Goal: Transaction & Acquisition: Download file/media

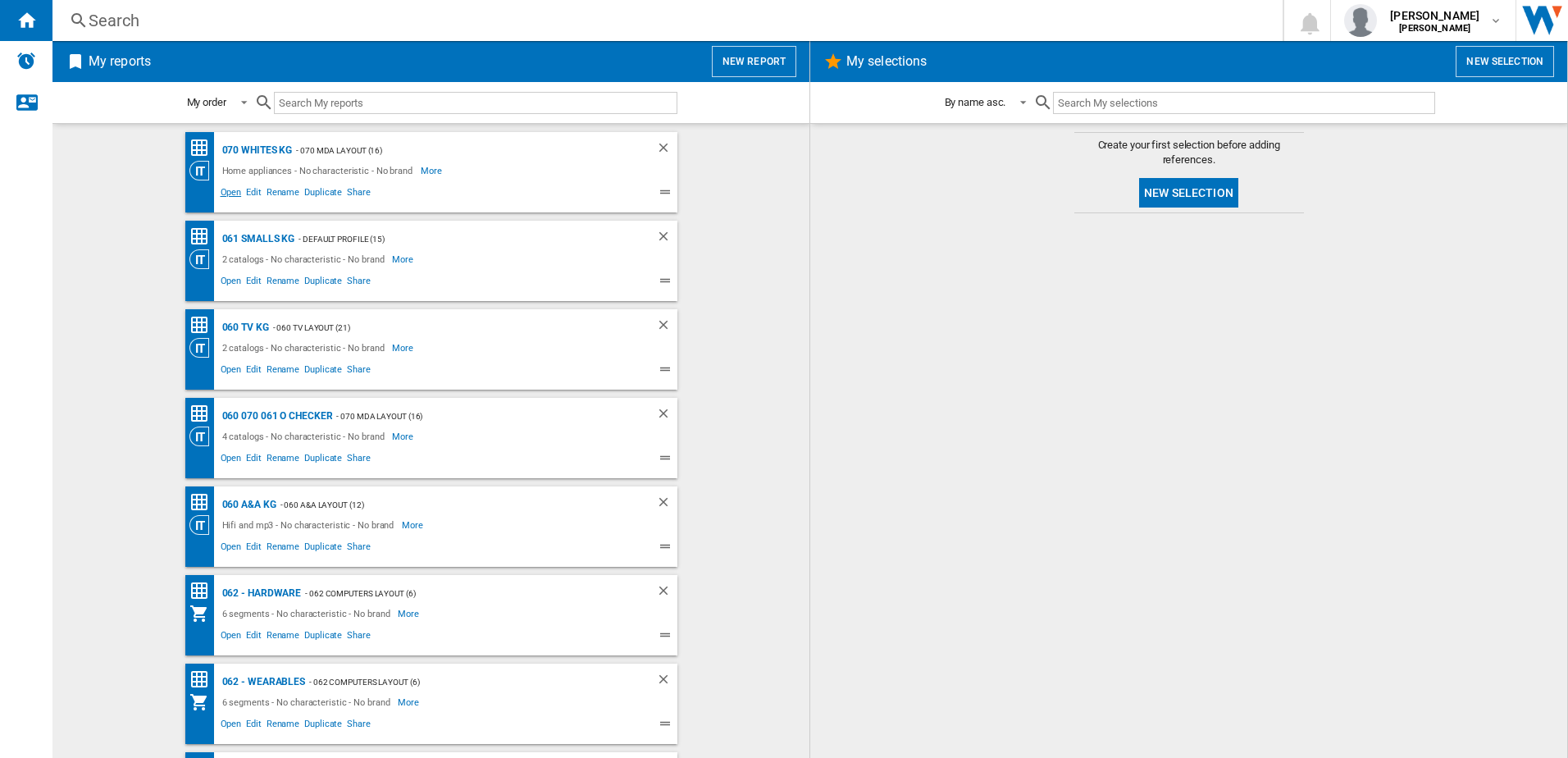
click at [228, 189] on span "Open" at bounding box center [231, 194] width 26 height 20
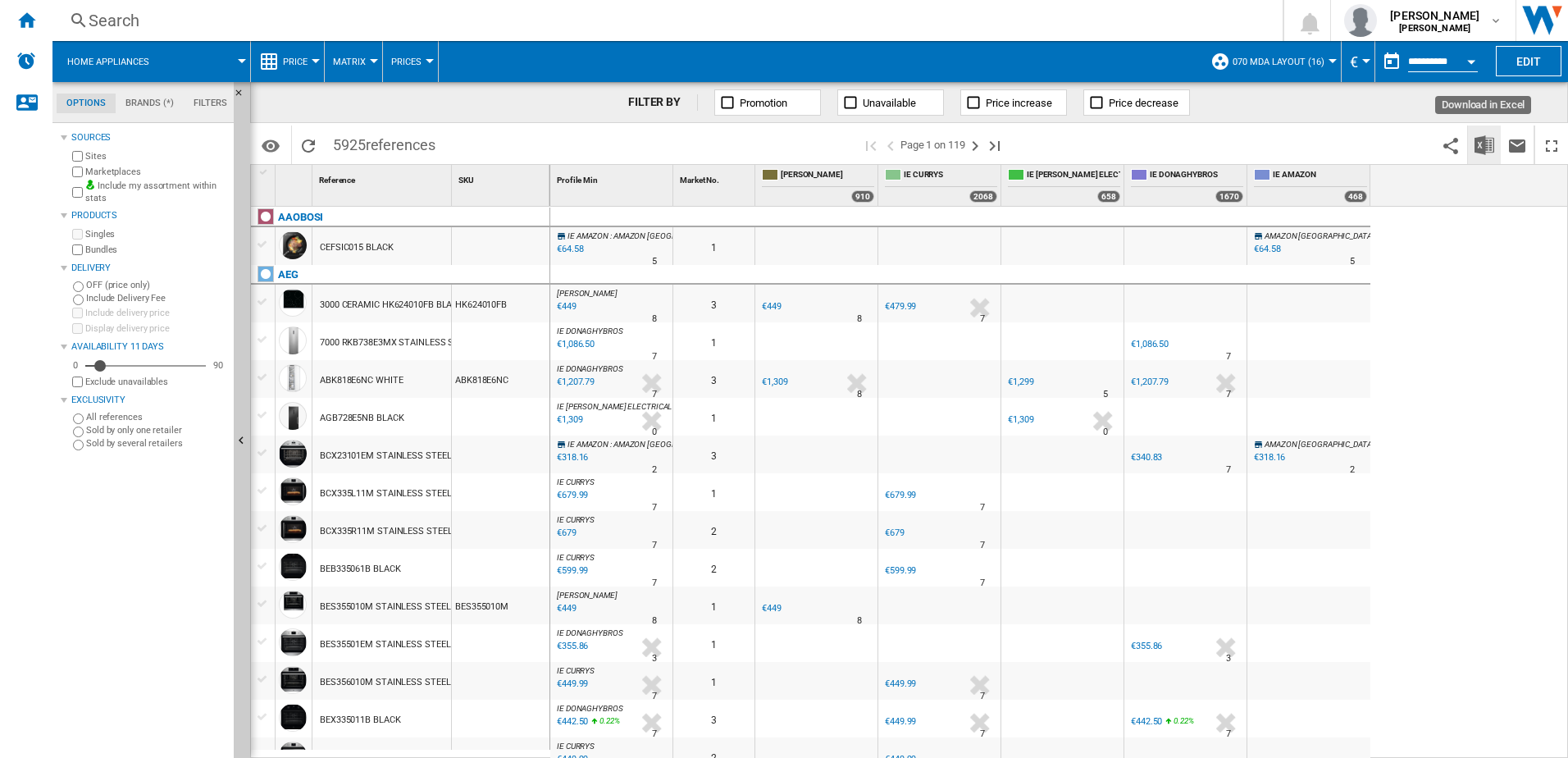
click at [1477, 149] on img "Download in Excel" at bounding box center [1485, 145] width 20 height 20
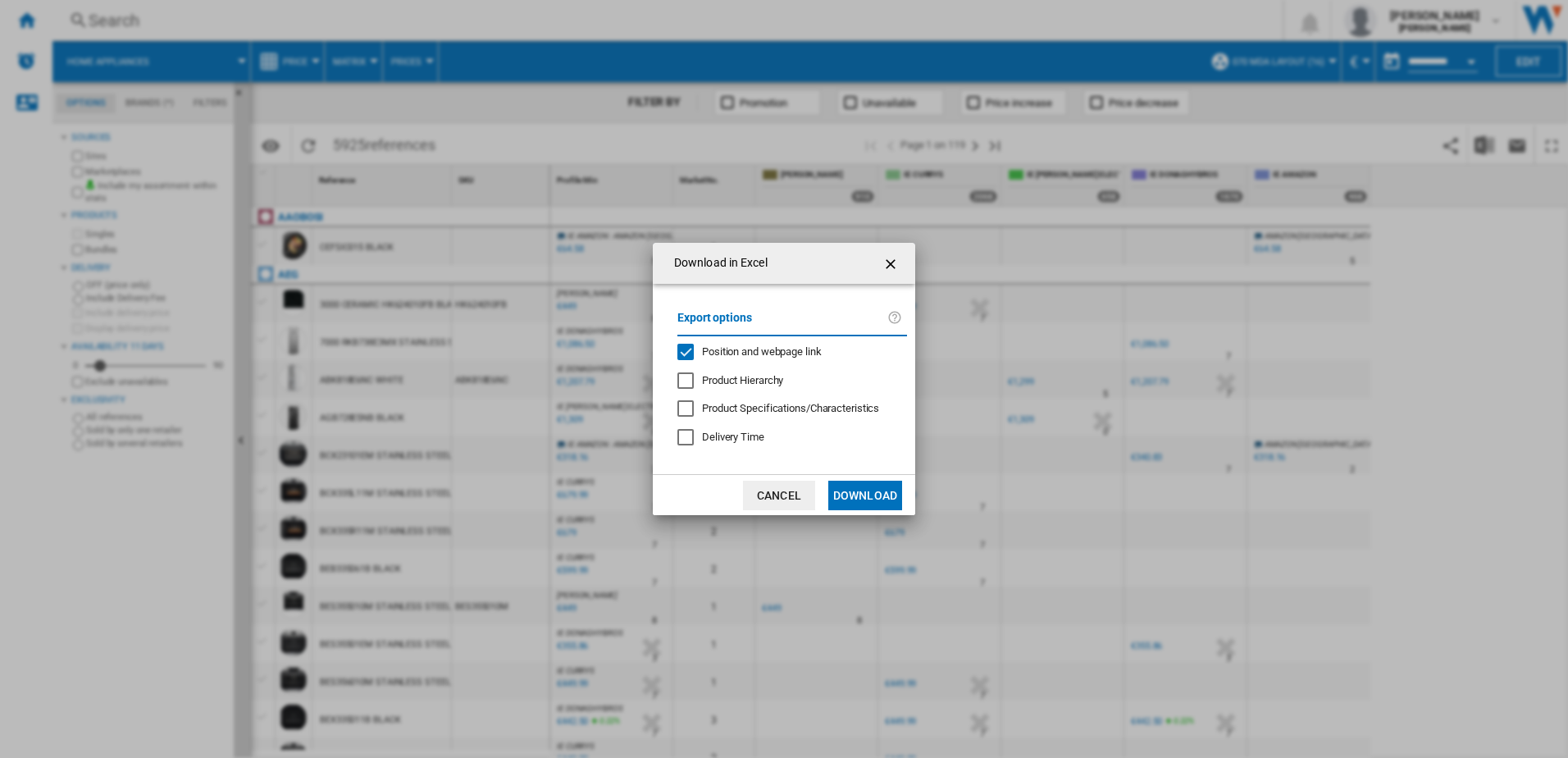
click at [864, 498] on button "Download" at bounding box center [865, 495] width 74 height 30
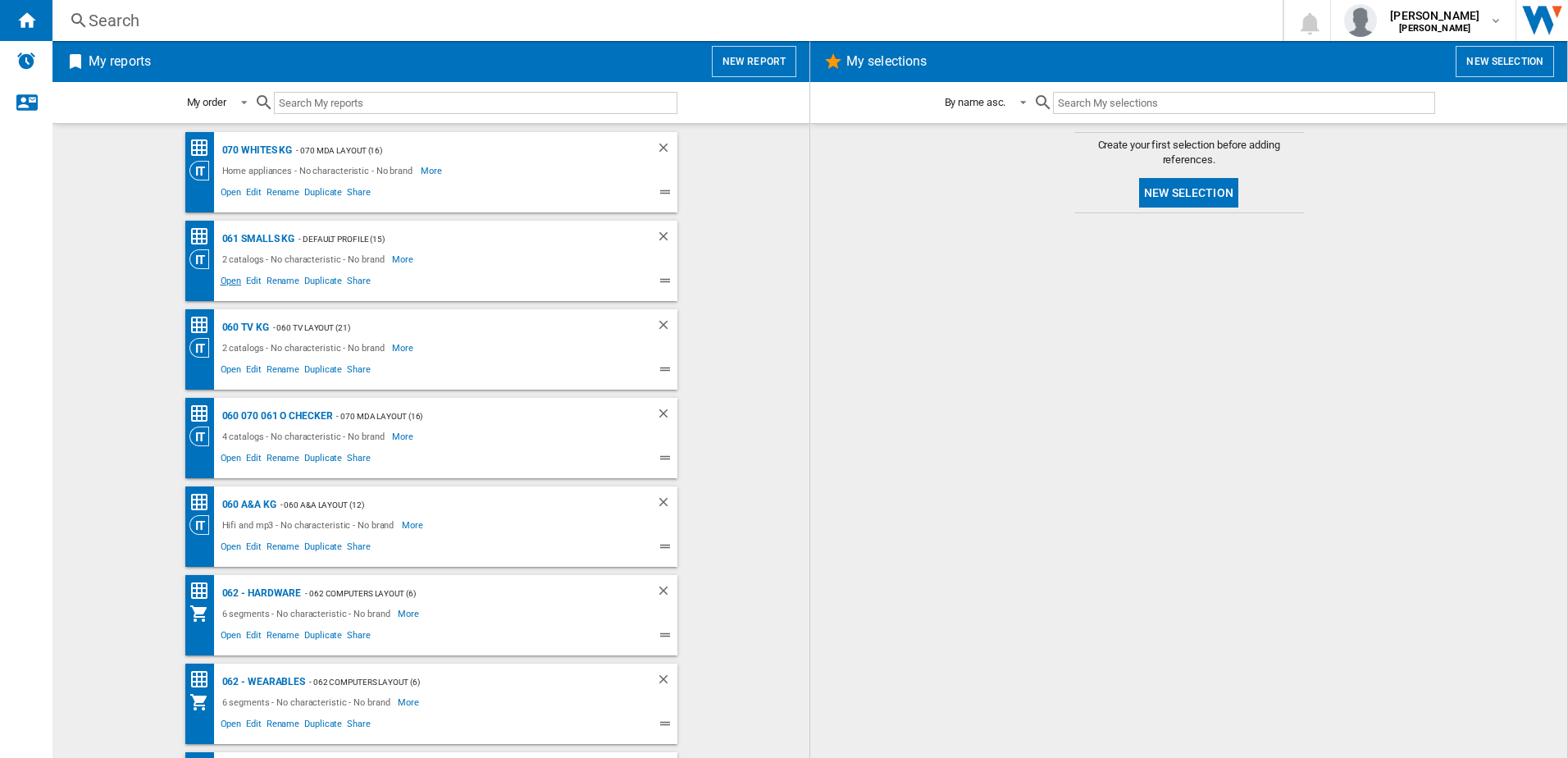
click at [232, 280] on span "Open" at bounding box center [231, 283] width 26 height 20
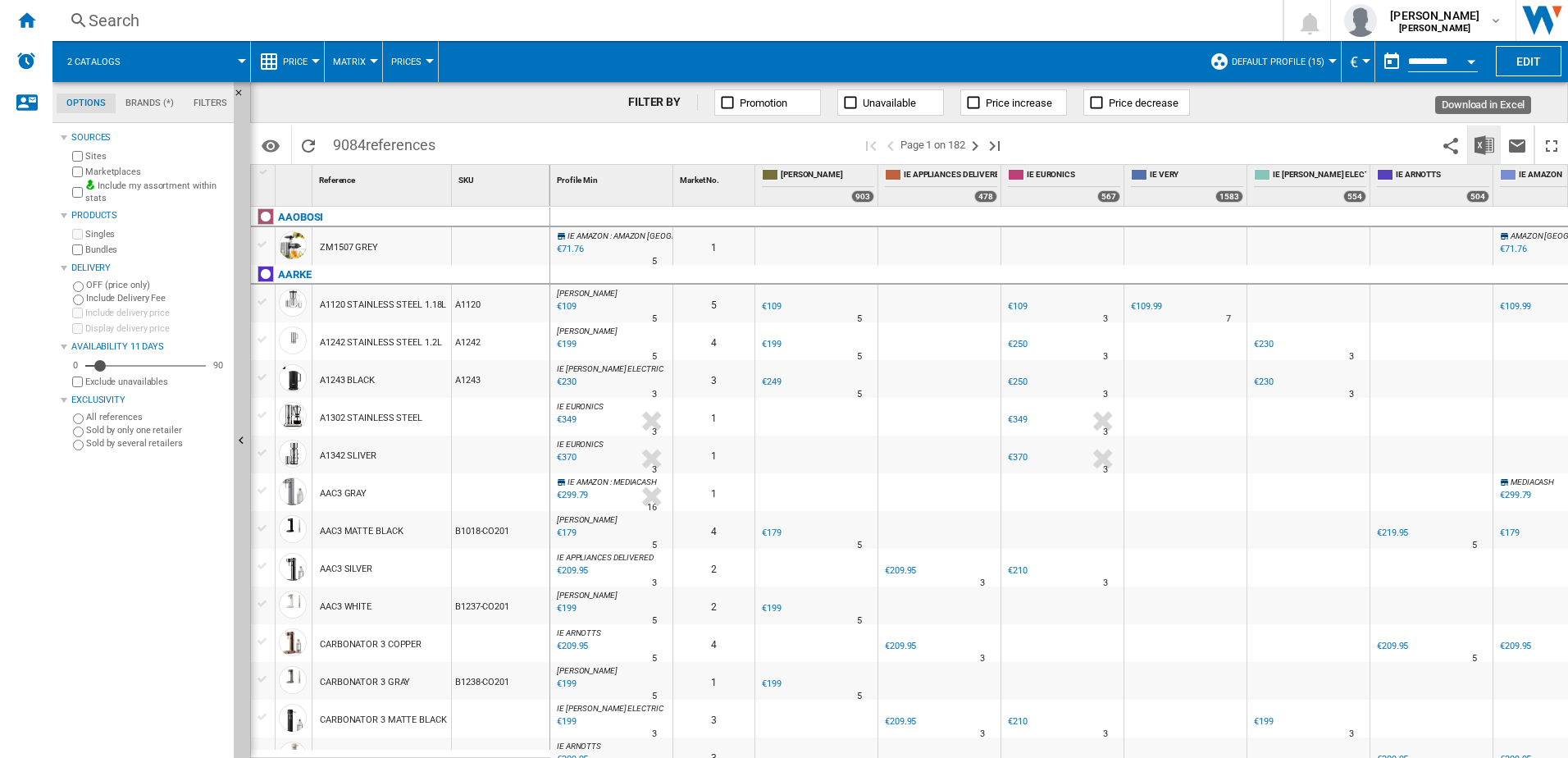
click at [1482, 146] on img "Download in Excel" at bounding box center [1485, 145] width 20 height 20
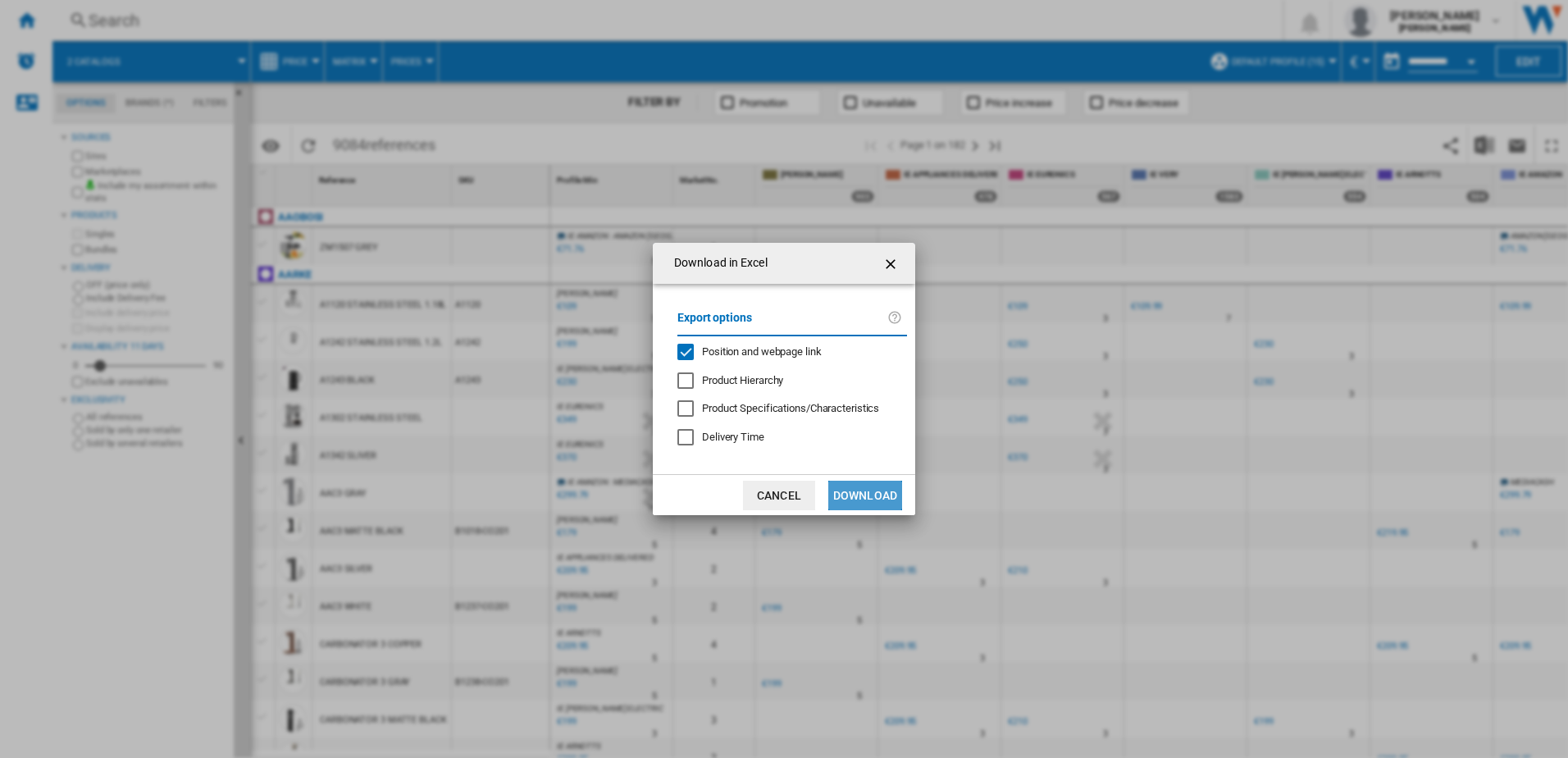
click at [860, 486] on button "Download" at bounding box center [865, 495] width 74 height 30
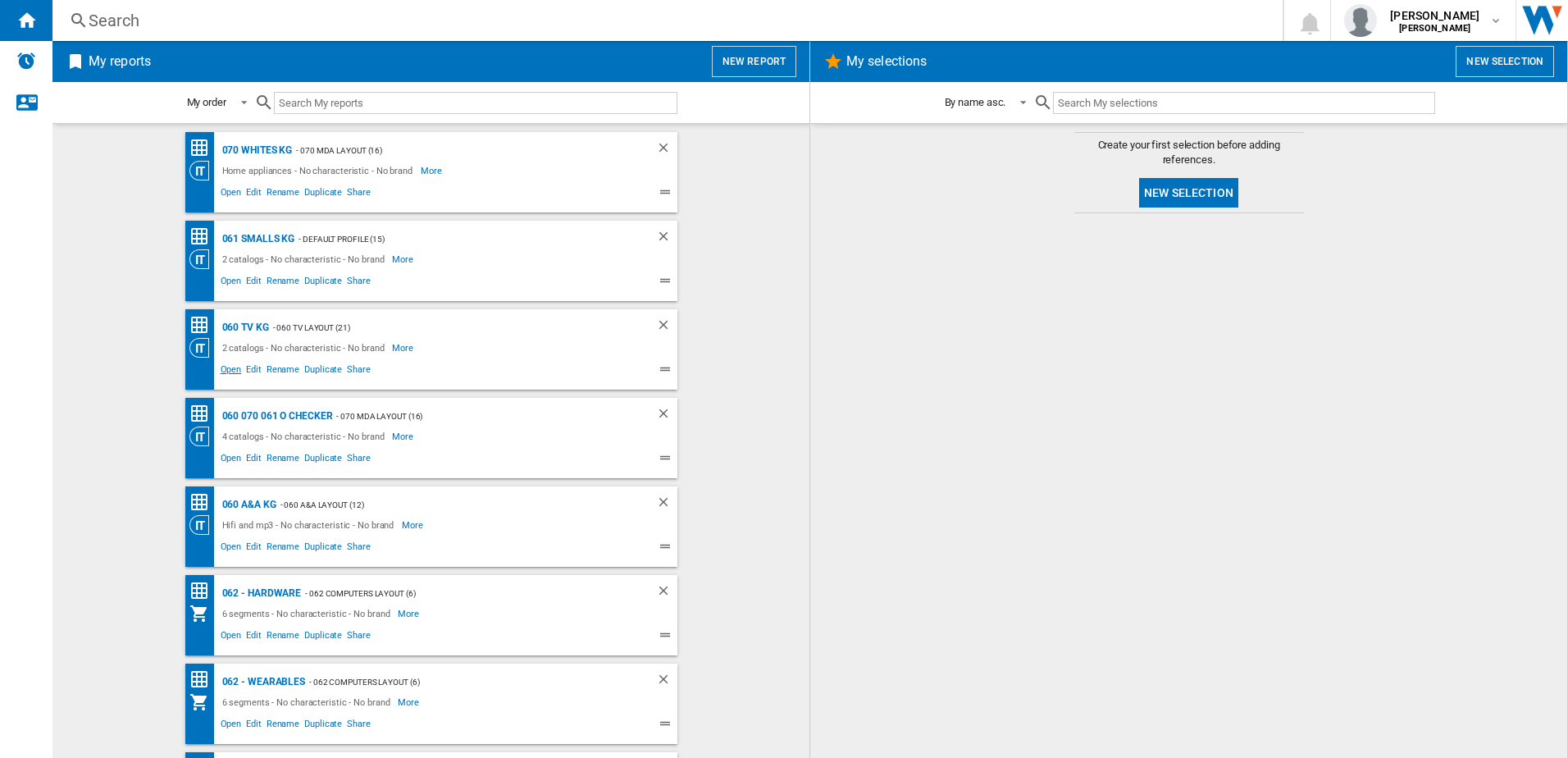
click at [226, 374] on span "Open" at bounding box center [231, 371] width 26 height 20
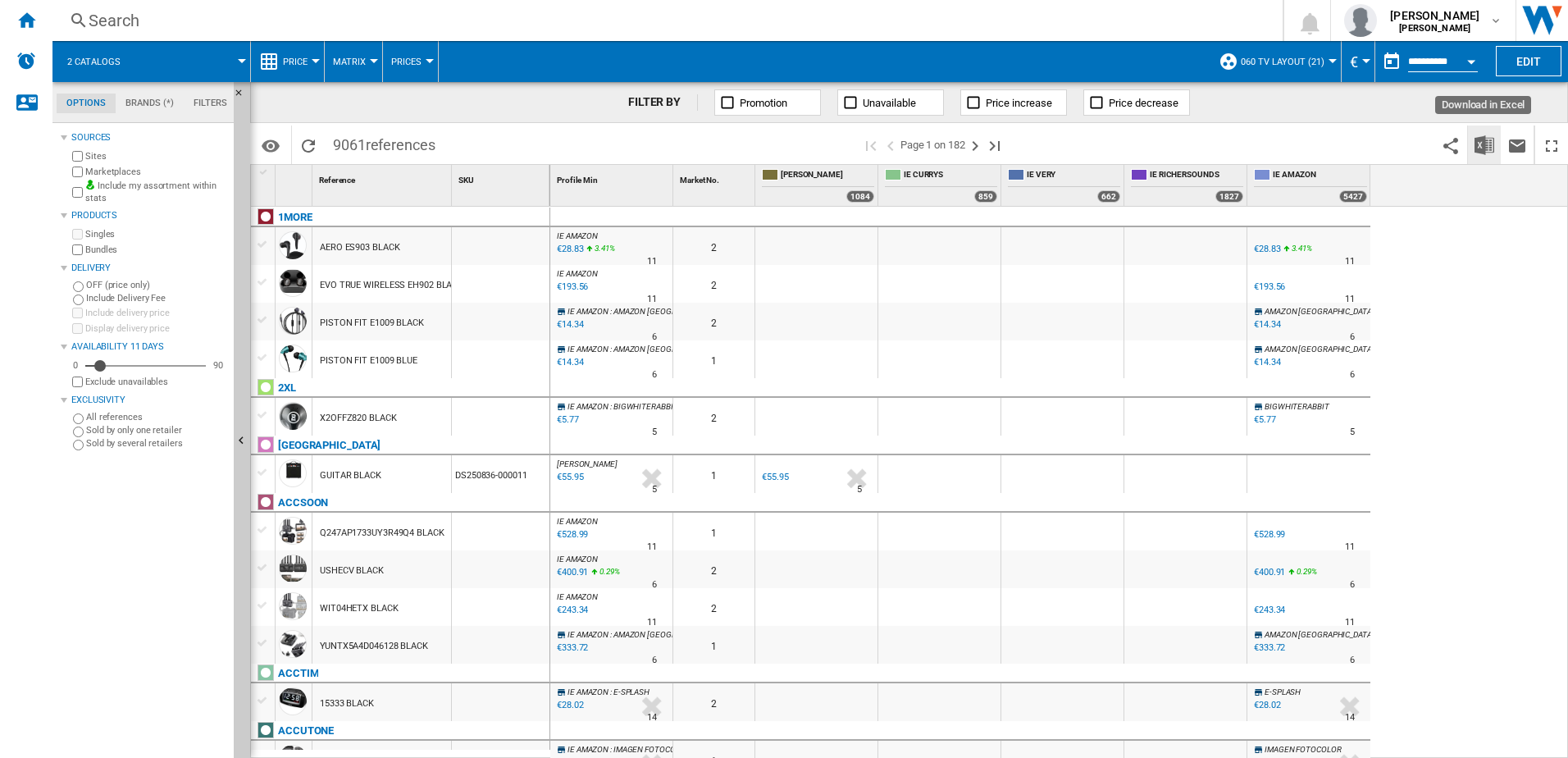
click at [1487, 154] on img "Download in Excel" at bounding box center [1485, 145] width 20 height 20
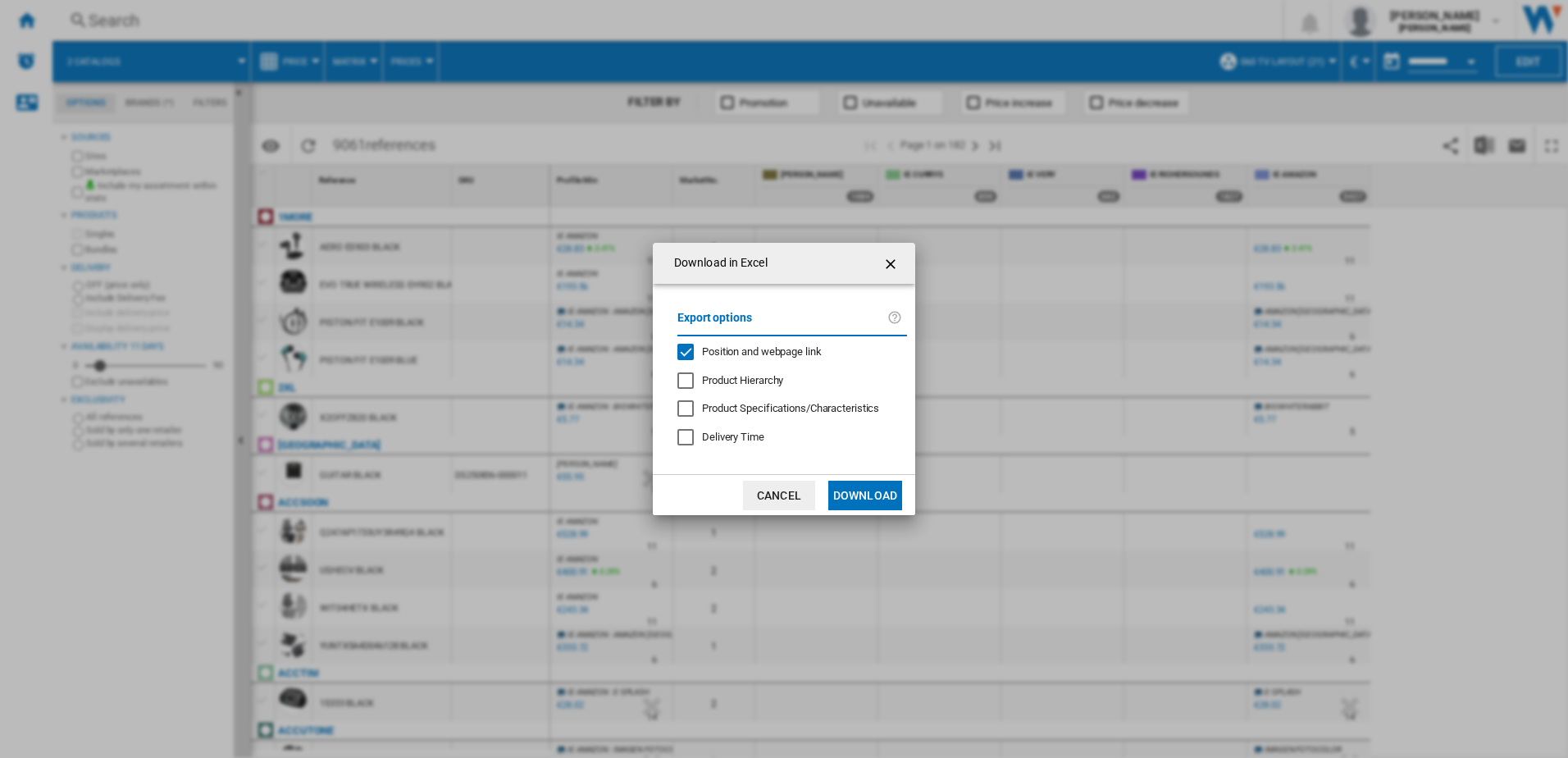
click at [881, 488] on button "Download" at bounding box center [865, 495] width 74 height 30
